Goal: Information Seeking & Learning: Learn about a topic

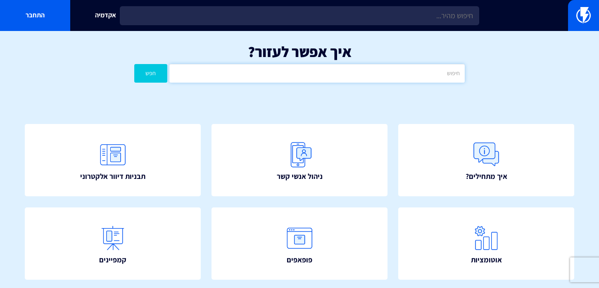
click at [290, 74] on input "text" at bounding box center [318, 73] width 296 height 19
type input "פייסבוק"
click at [149, 81] on button "חפש" at bounding box center [150, 73] width 33 height 19
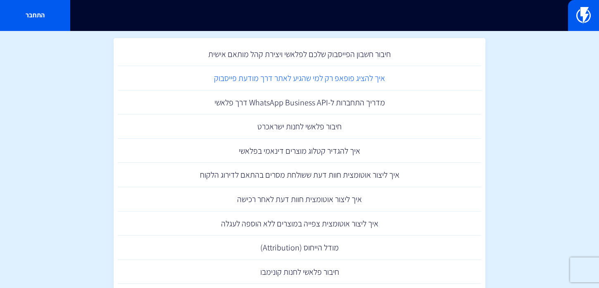
scroll to position [36, 0]
